Goal: Task Accomplishment & Management: Use online tool/utility

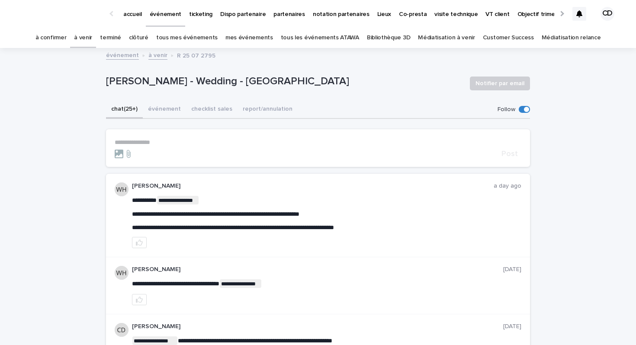
click at [67, 35] on link "à confirmer" at bounding box center [50, 38] width 31 height 20
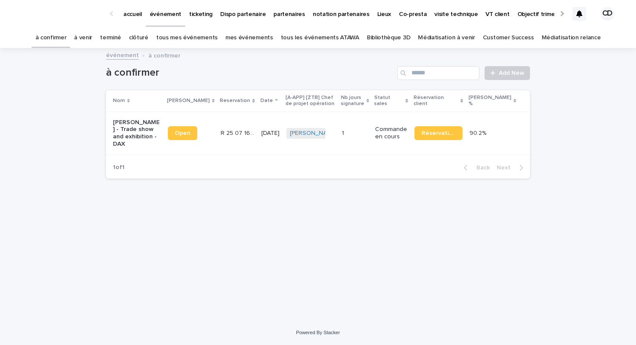
click at [121, 35] on link "terminé" at bounding box center [110, 38] width 21 height 20
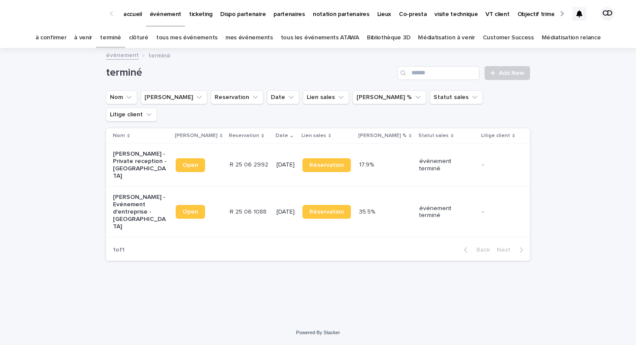
click at [67, 35] on link "à confirmer" at bounding box center [50, 38] width 31 height 20
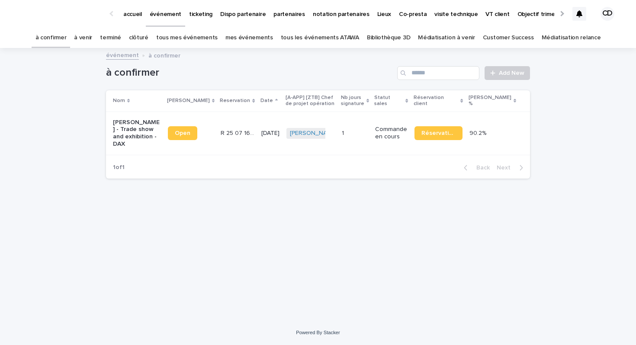
click at [129, 123] on p "[PERSON_NAME] - Trade show and exhibition - DAX" at bounding box center [137, 133] width 48 height 29
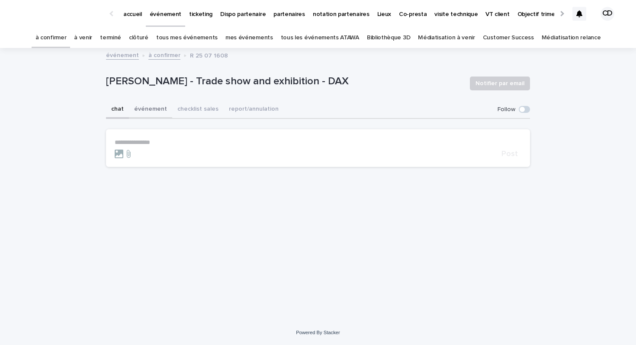
click at [157, 110] on button "événement" at bounding box center [150, 110] width 43 height 18
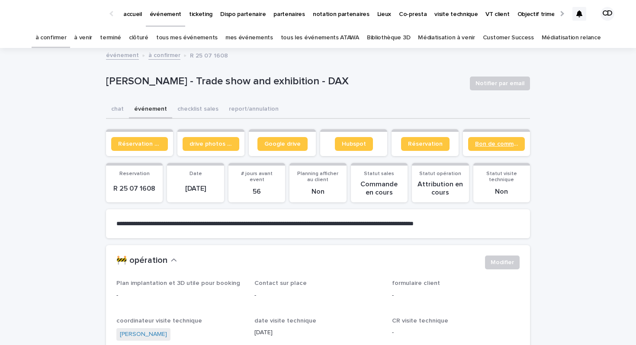
click at [501, 145] on span "Bon de commande" at bounding box center [496, 144] width 43 height 6
click at [92, 39] on link "à venir" at bounding box center [83, 38] width 18 height 20
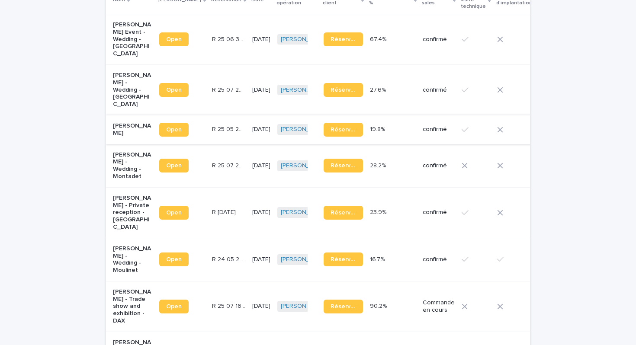
scroll to position [144, 0]
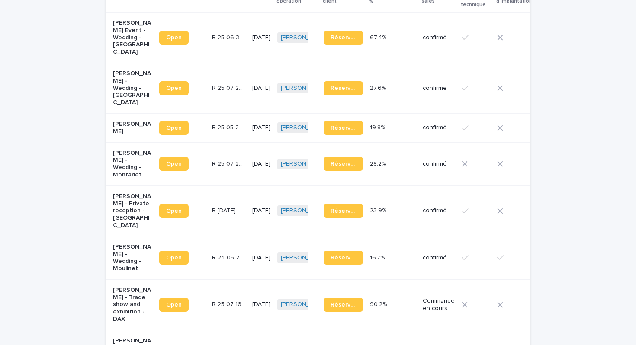
click at [127, 229] on p "⁠[PERSON_NAME] - Private reception - [GEOGRAPHIC_DATA]" at bounding box center [132, 211] width 39 height 36
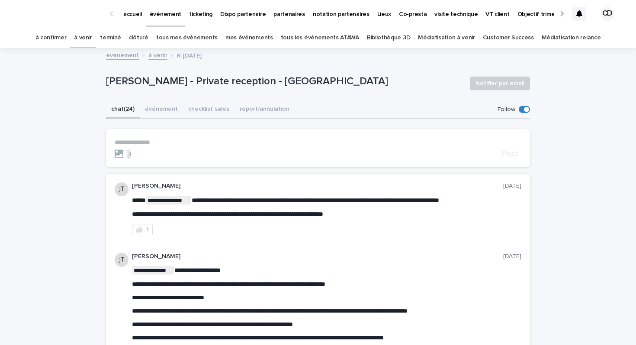
click at [165, 135] on section "**********" at bounding box center [318, 148] width 424 height 38
click at [158, 140] on p "**********" at bounding box center [318, 142] width 407 height 7
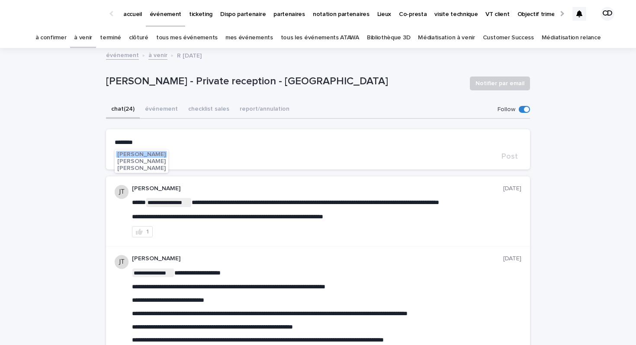
click at [148, 154] on span "[PERSON_NAME]" at bounding box center [141, 154] width 48 height 6
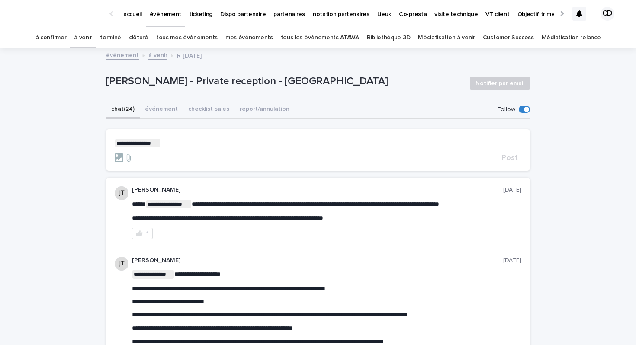
click at [168, 147] on p "**********" at bounding box center [318, 143] width 407 height 9
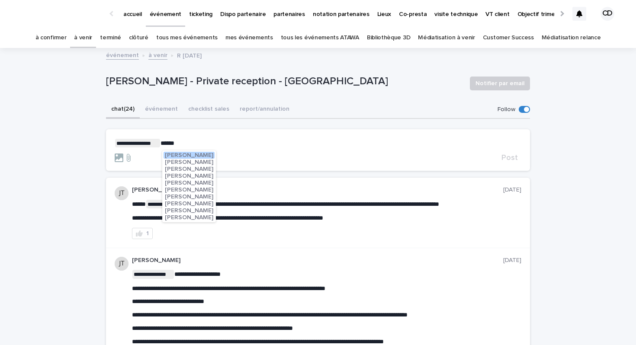
click at [181, 212] on span "[PERSON_NAME]" at bounding box center [189, 211] width 48 height 6
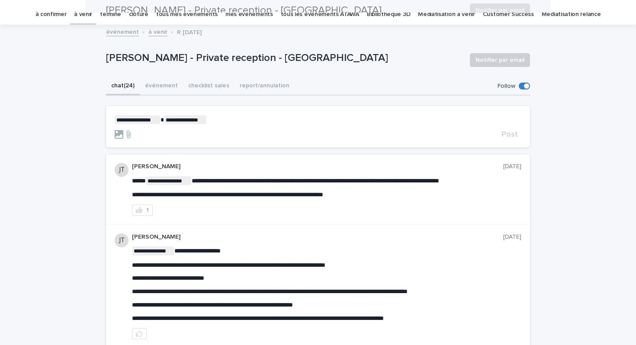
scroll to position [16, 0]
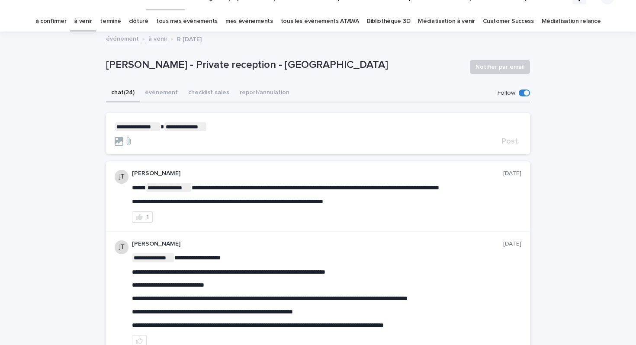
click at [240, 125] on p "**********" at bounding box center [318, 126] width 407 height 9
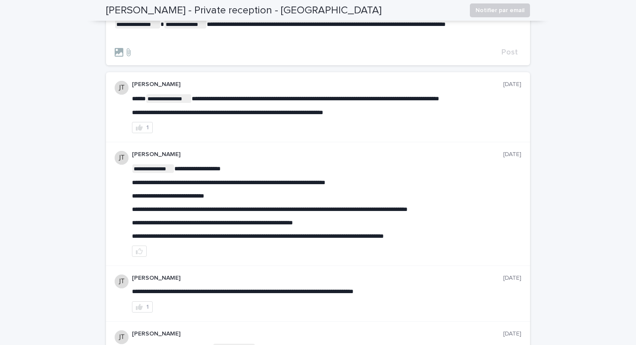
scroll to position [0, 0]
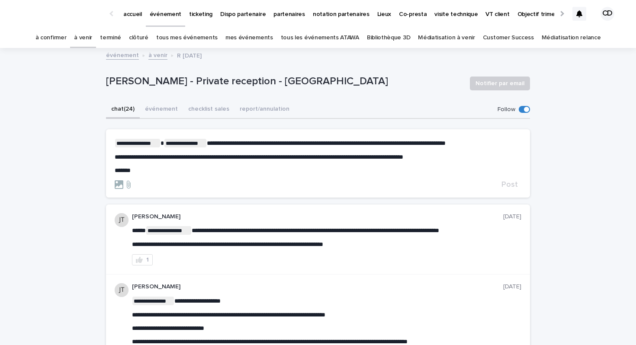
click at [387, 145] on span "**********" at bounding box center [326, 143] width 239 height 6
click at [512, 189] on span "Post" at bounding box center [510, 185] width 16 height 8
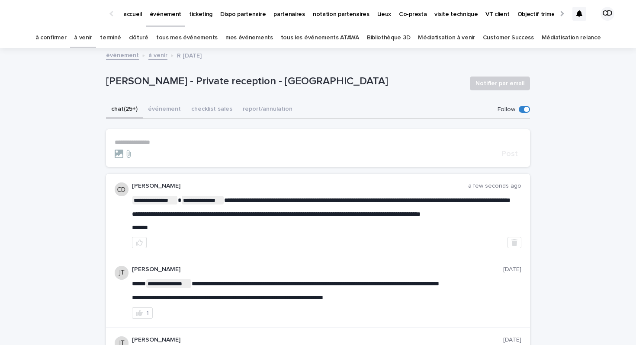
click at [582, 16] on icon at bounding box center [579, 13] width 6 height 7
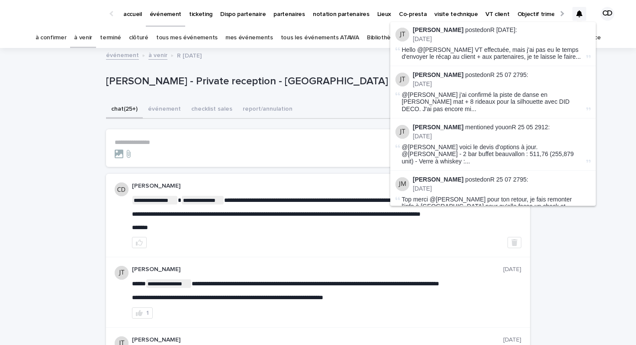
scroll to position [338, 0]
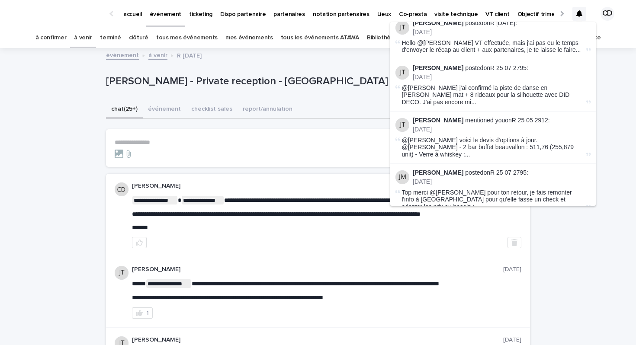
click at [512, 117] on link "R 25 05 2912" at bounding box center [530, 120] width 36 height 7
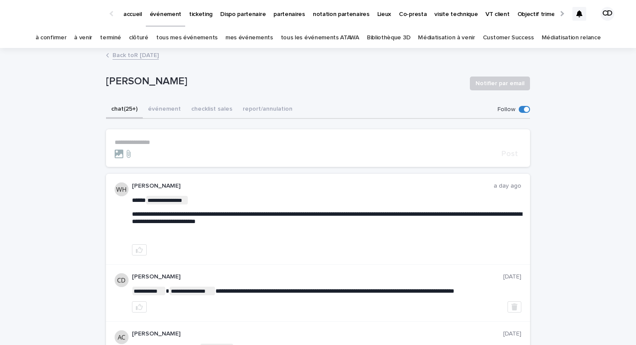
click at [580, 14] on icon at bounding box center [579, 13] width 6 height 7
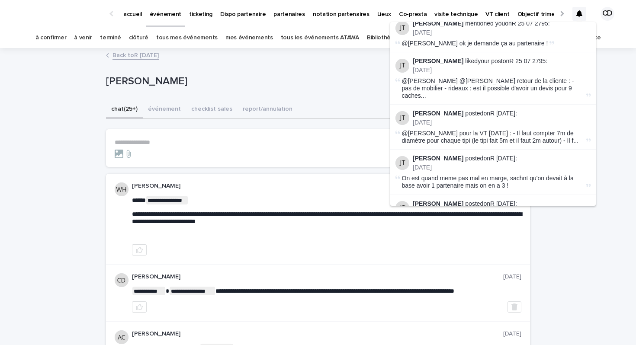
scroll to position [975, 0]
click at [524, 238] on link "R [DATE]" at bounding box center [524, 241] width 25 height 7
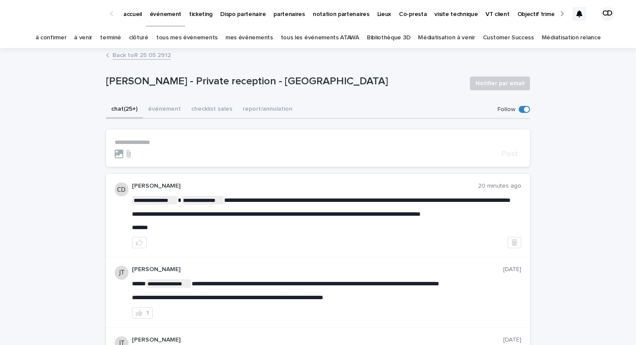
click at [582, 15] on icon at bounding box center [579, 13] width 6 height 7
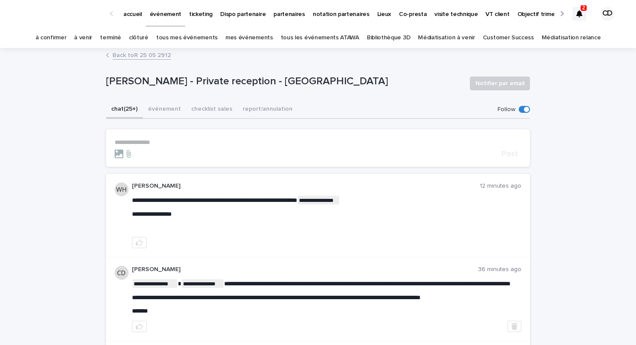
click at [147, 35] on link "clôturé" at bounding box center [138, 38] width 19 height 20
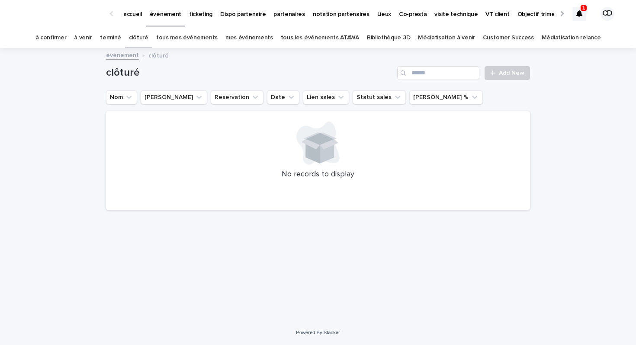
click at [121, 39] on link "terminé" at bounding box center [110, 38] width 21 height 20
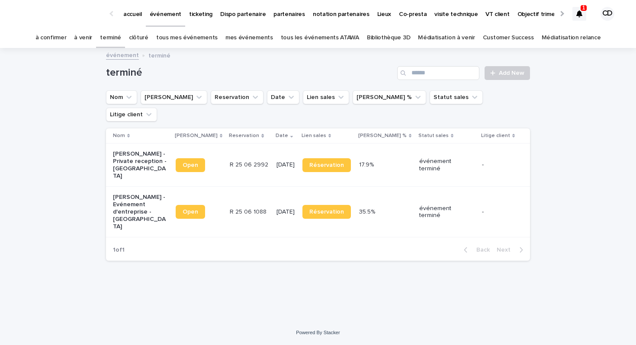
click at [190, 39] on link "tous mes événements" at bounding box center [186, 38] width 61 height 20
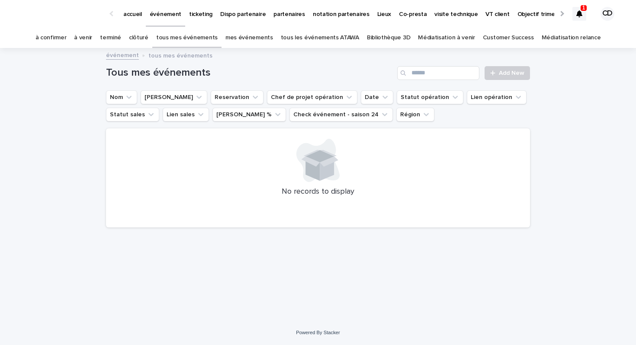
click at [234, 37] on link "mes événements" at bounding box center [249, 38] width 48 height 20
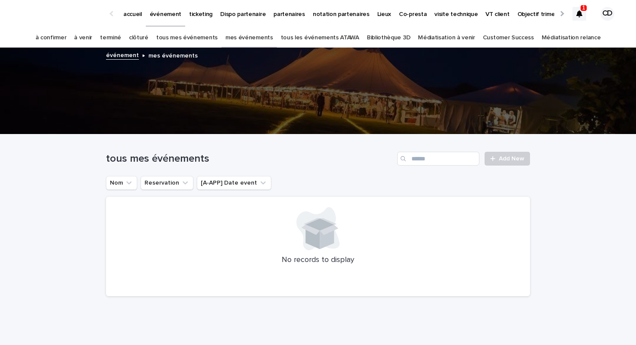
click at [90, 40] on link "à venir" at bounding box center [83, 38] width 18 height 20
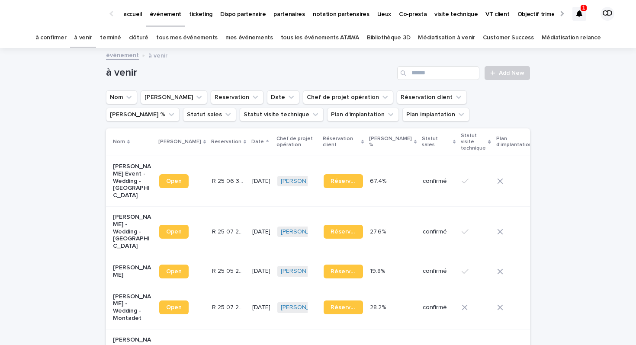
click at [121, 37] on link "terminé" at bounding box center [110, 38] width 21 height 20
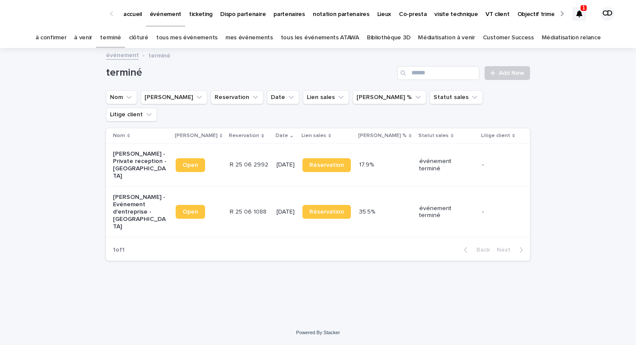
click at [148, 39] on link "clôturé" at bounding box center [138, 38] width 19 height 20
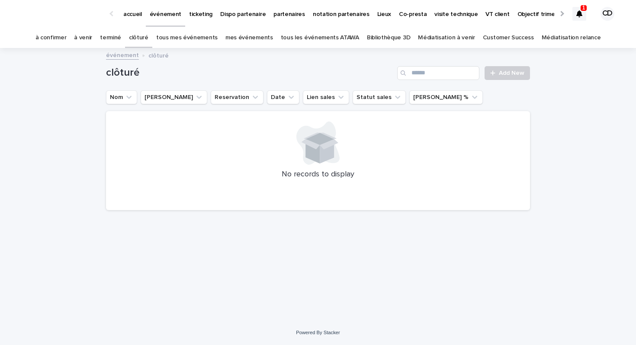
click at [186, 38] on link "tous mes événements" at bounding box center [186, 38] width 61 height 20
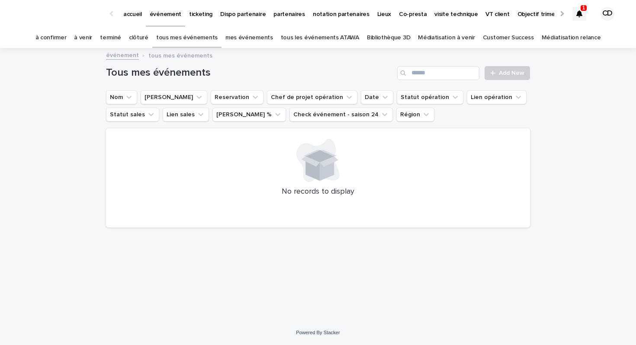
click at [252, 35] on link "mes événements" at bounding box center [249, 38] width 48 height 20
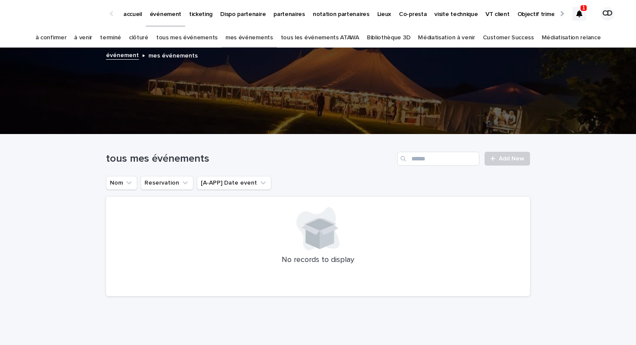
click at [337, 38] on link "tous les événements ATAWA" at bounding box center [320, 38] width 78 height 20
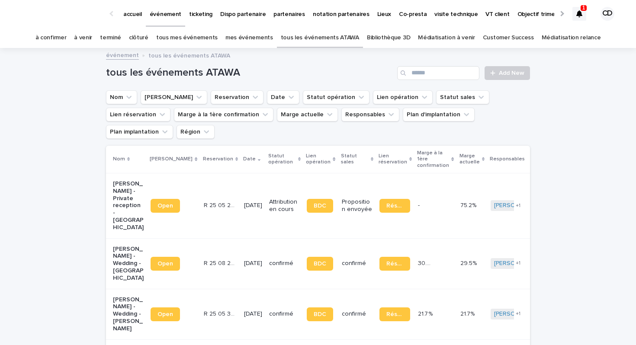
click at [584, 10] on p "1" at bounding box center [583, 8] width 3 height 6
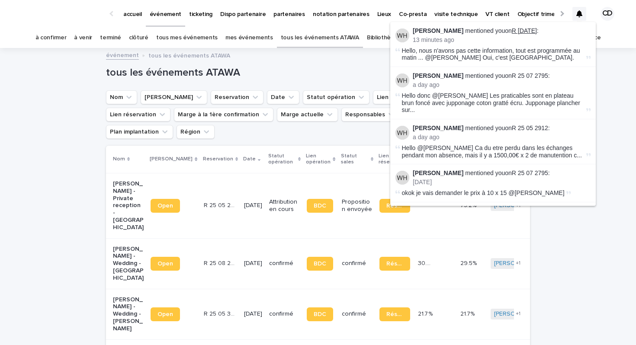
click at [519, 33] on link "R [DATE]" at bounding box center [524, 30] width 25 height 7
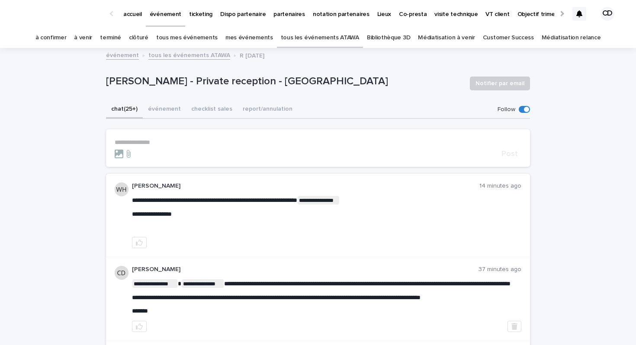
click at [301, 40] on link "tous les événements ATAWA" at bounding box center [320, 38] width 78 height 20
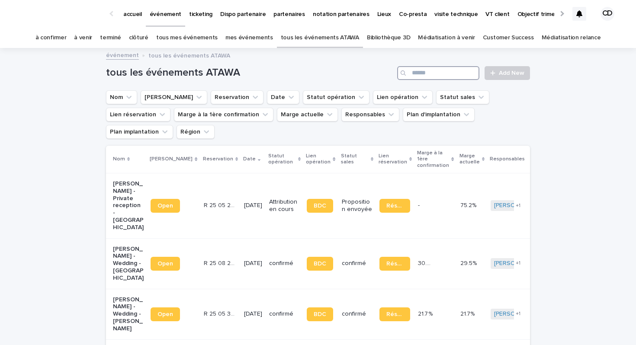
click at [442, 78] on input "Search" at bounding box center [438, 73] width 82 height 14
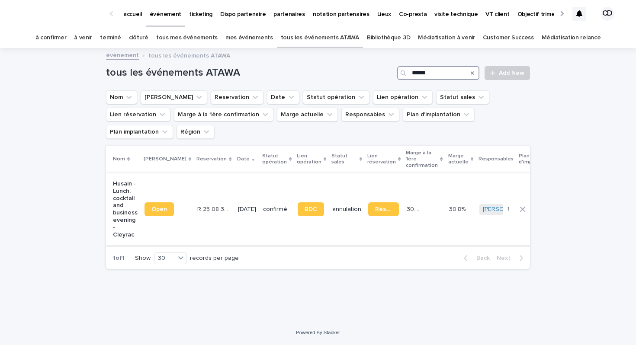
type input "******"
click at [125, 180] on p "Husain - Lunch, cocktail and business evening - Cleyrac" at bounding box center [125, 209] width 25 height 58
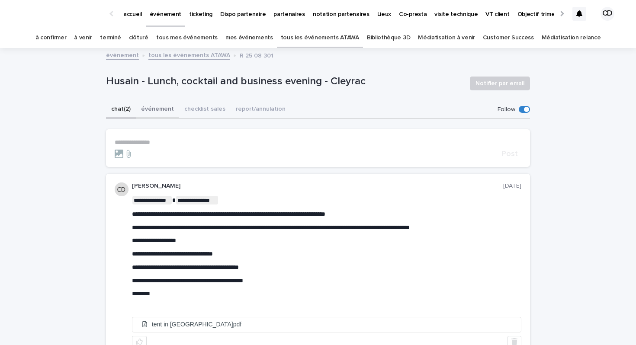
click at [172, 107] on button "événement" at bounding box center [157, 110] width 43 height 18
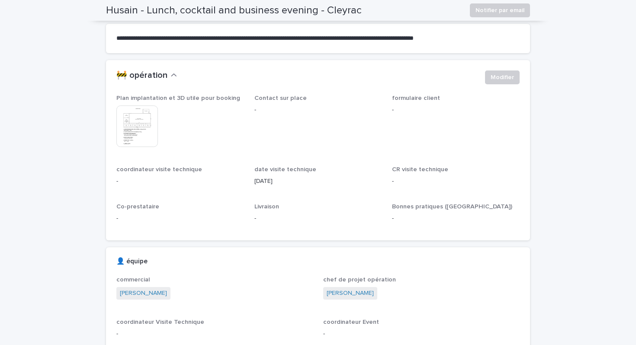
scroll to position [167, 0]
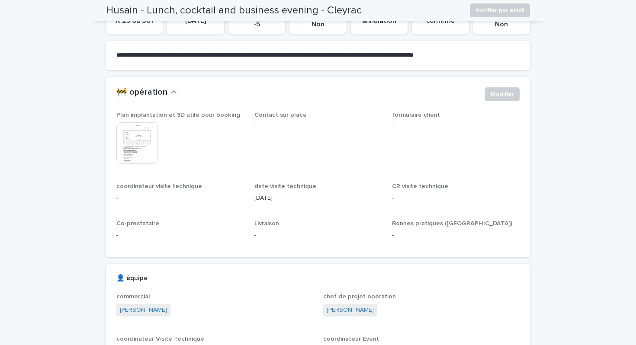
click at [140, 137] on img at bounding box center [137, 143] width 42 height 42
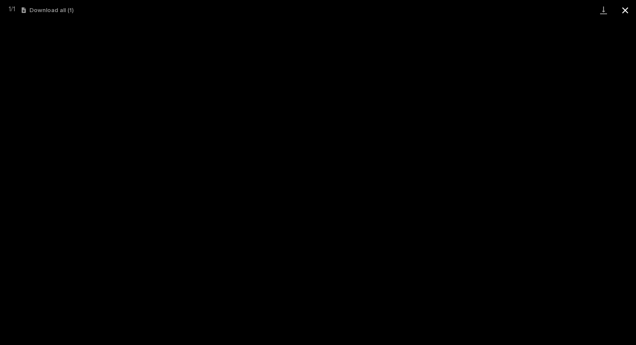
click at [627, 6] on button "Close gallery" at bounding box center [625, 10] width 22 height 20
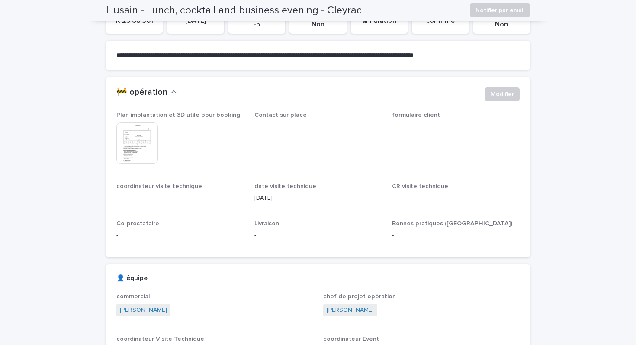
scroll to position [0, 0]
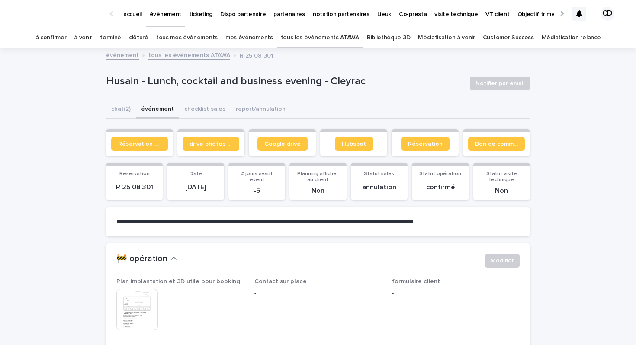
click at [583, 15] on div at bounding box center [579, 14] width 14 height 14
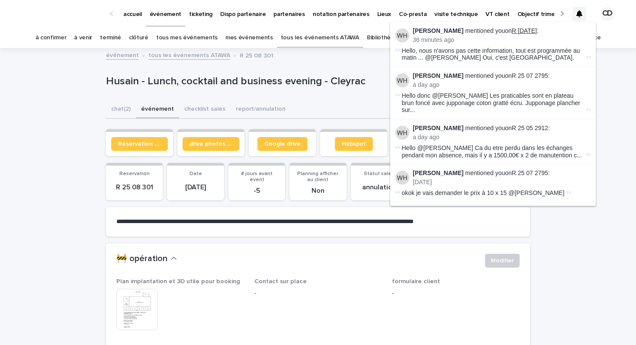
click at [529, 28] on link "R [DATE]" at bounding box center [524, 30] width 25 height 7
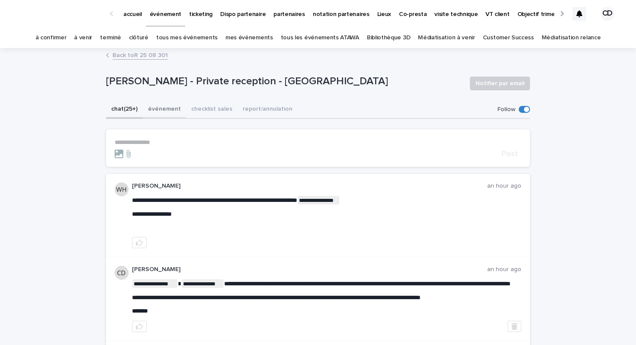
click at [173, 116] on button "événement" at bounding box center [164, 110] width 43 height 18
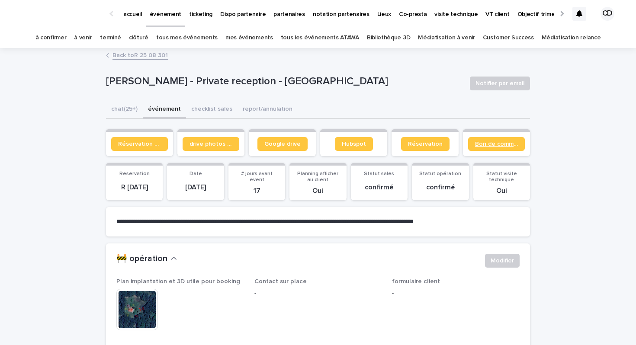
click at [502, 146] on span "Bon de commande" at bounding box center [496, 144] width 43 height 6
click at [277, 143] on span "Google drive" at bounding box center [282, 144] width 36 height 6
click at [132, 145] on span "Réservation client" at bounding box center [139, 144] width 43 height 6
click at [437, 18] on link "visite technique" at bounding box center [456, 13] width 51 height 27
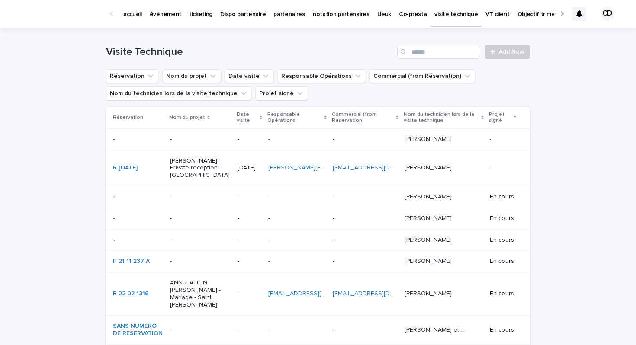
click at [188, 170] on p "⁠[PERSON_NAME] - Private reception - [GEOGRAPHIC_DATA]" at bounding box center [200, 169] width 61 height 22
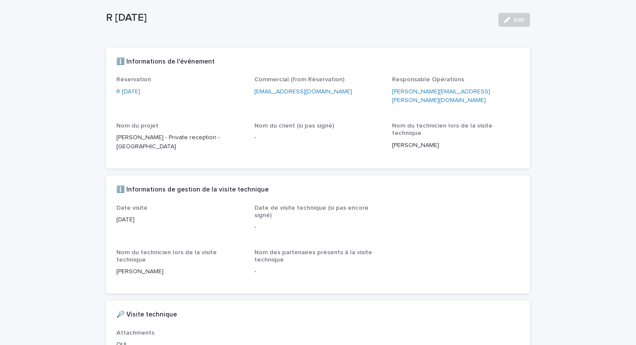
scroll to position [41, 0]
